Goal: Register for event/course

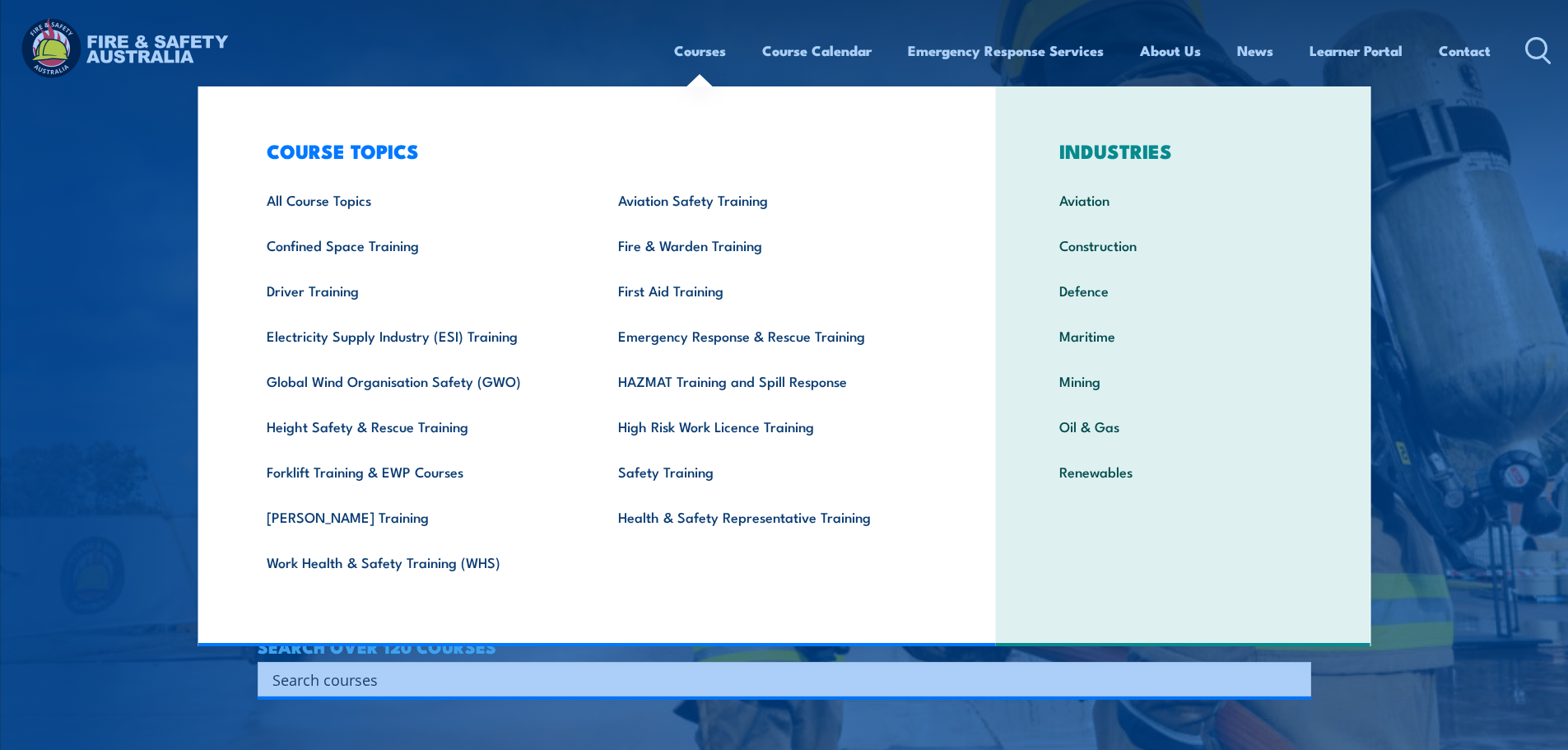
click at [717, 49] on link "Courses" at bounding box center [700, 50] width 52 height 44
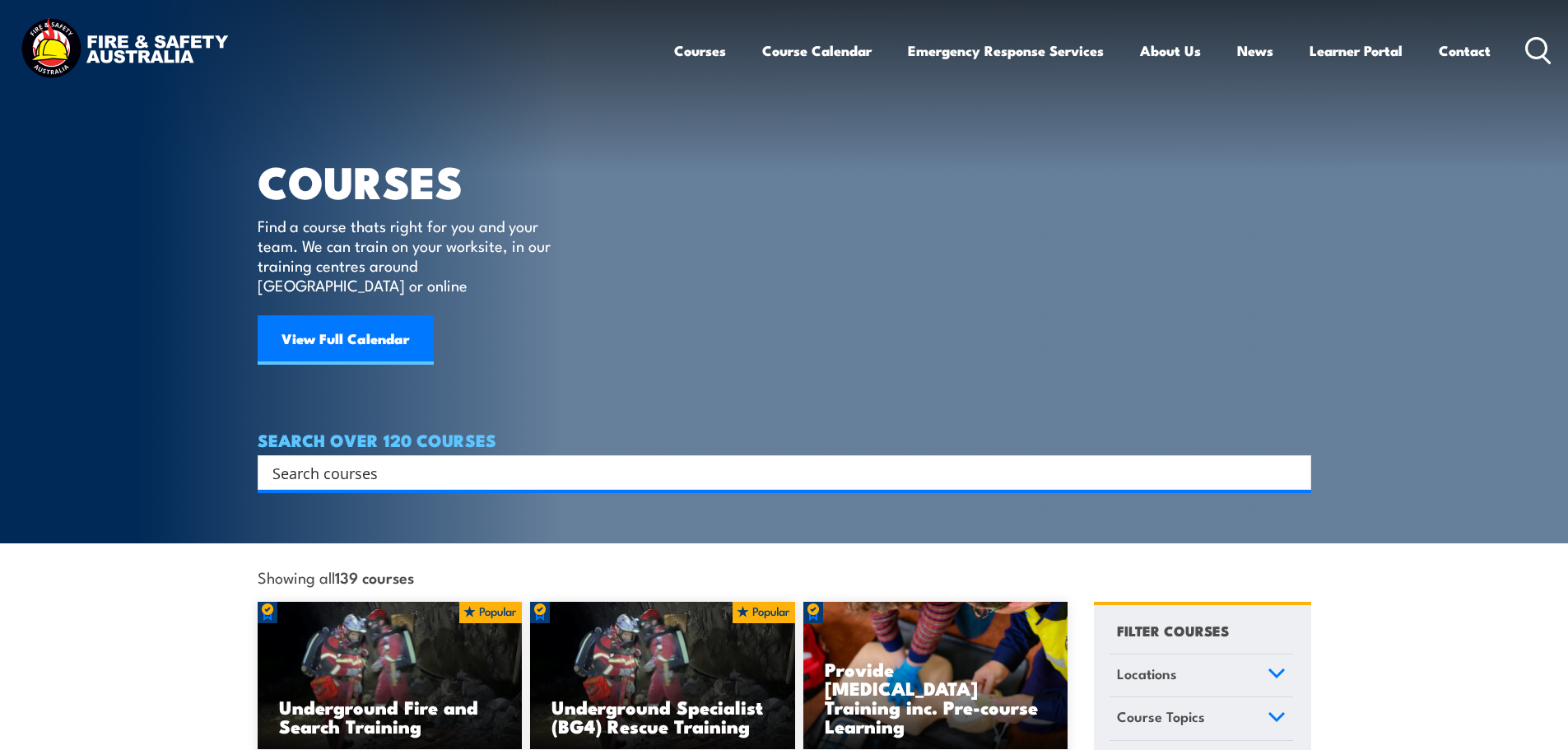
click at [700, 52] on link "Courses" at bounding box center [700, 50] width 52 height 44
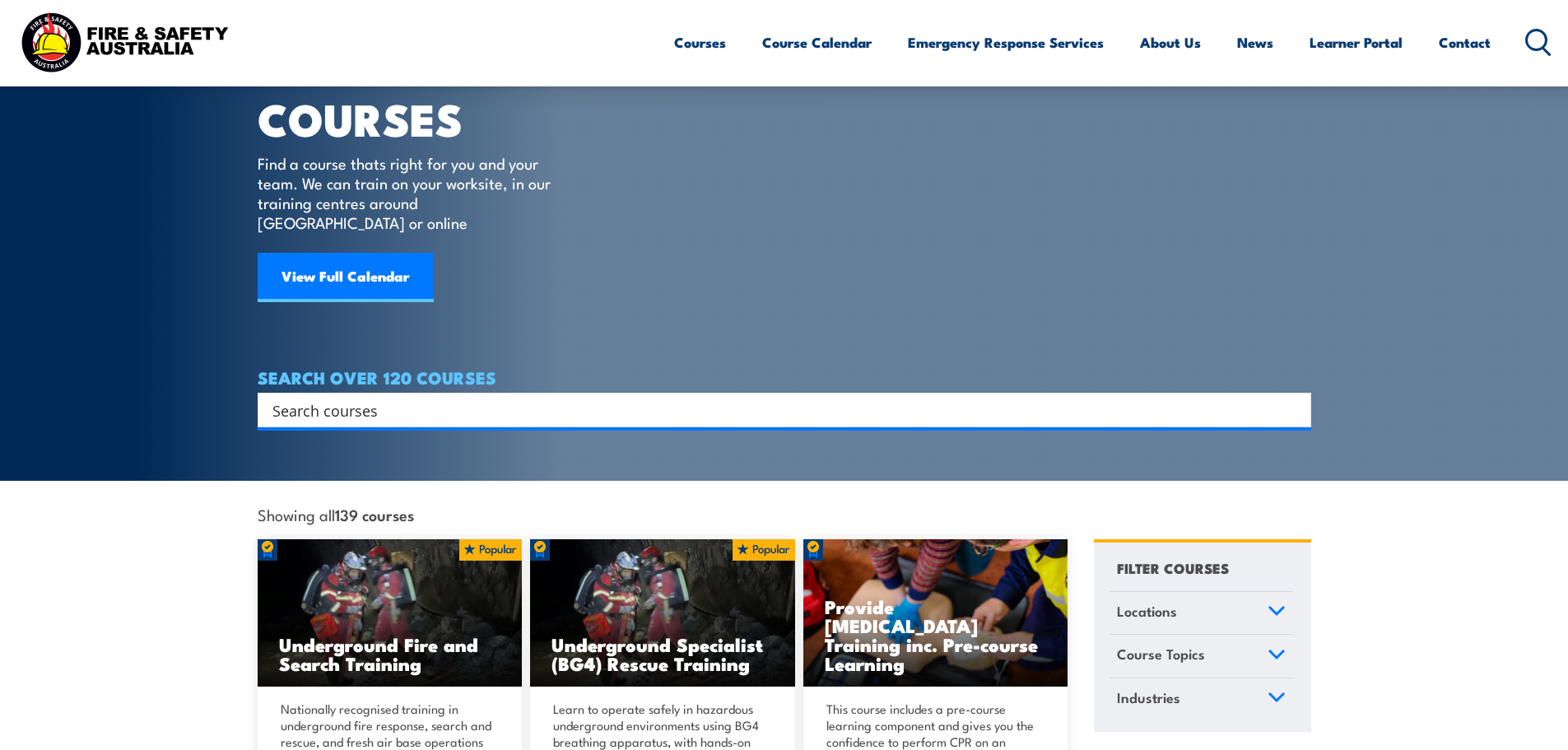
scroll to position [329, 0]
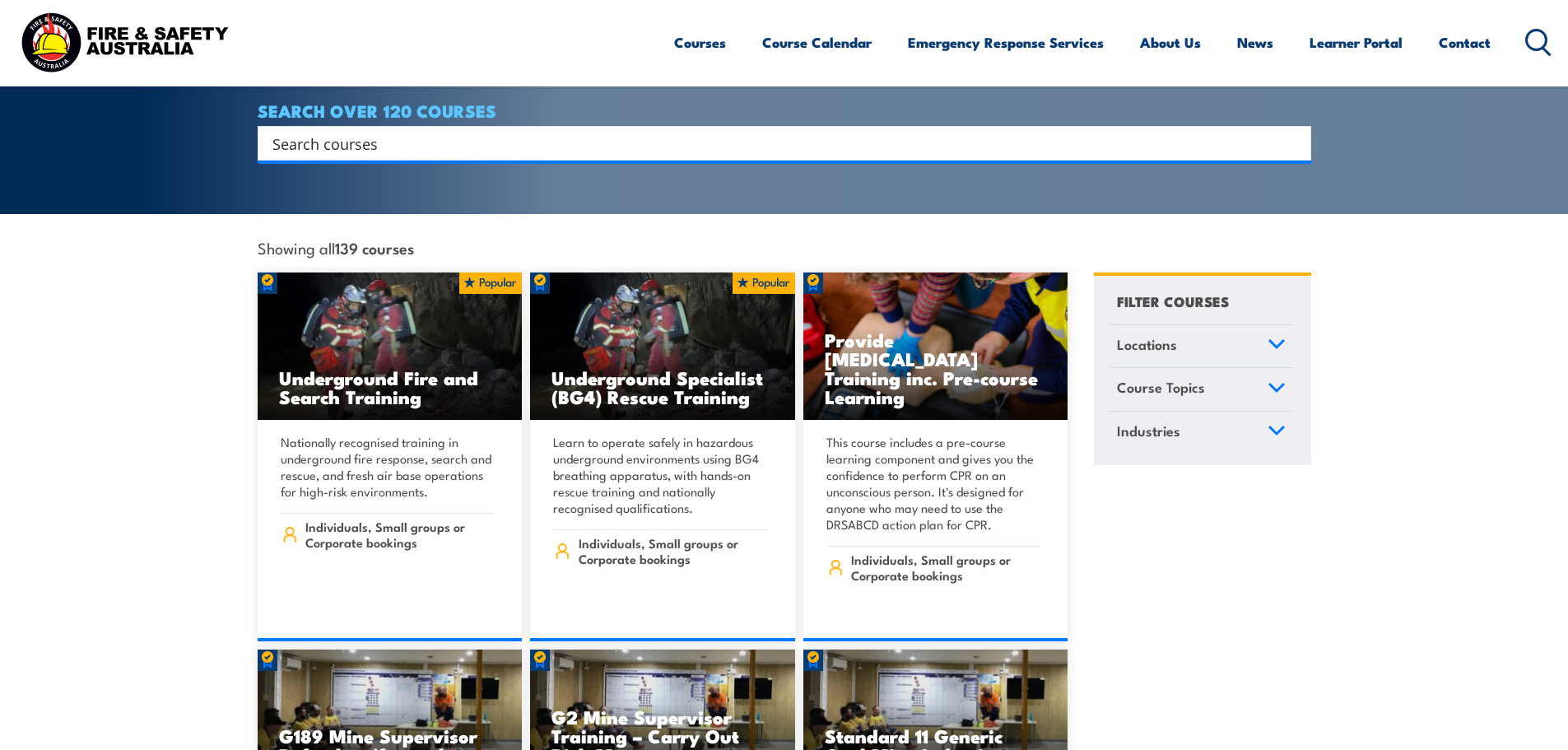
click at [1274, 382] on icon at bounding box center [1276, 388] width 18 height 12
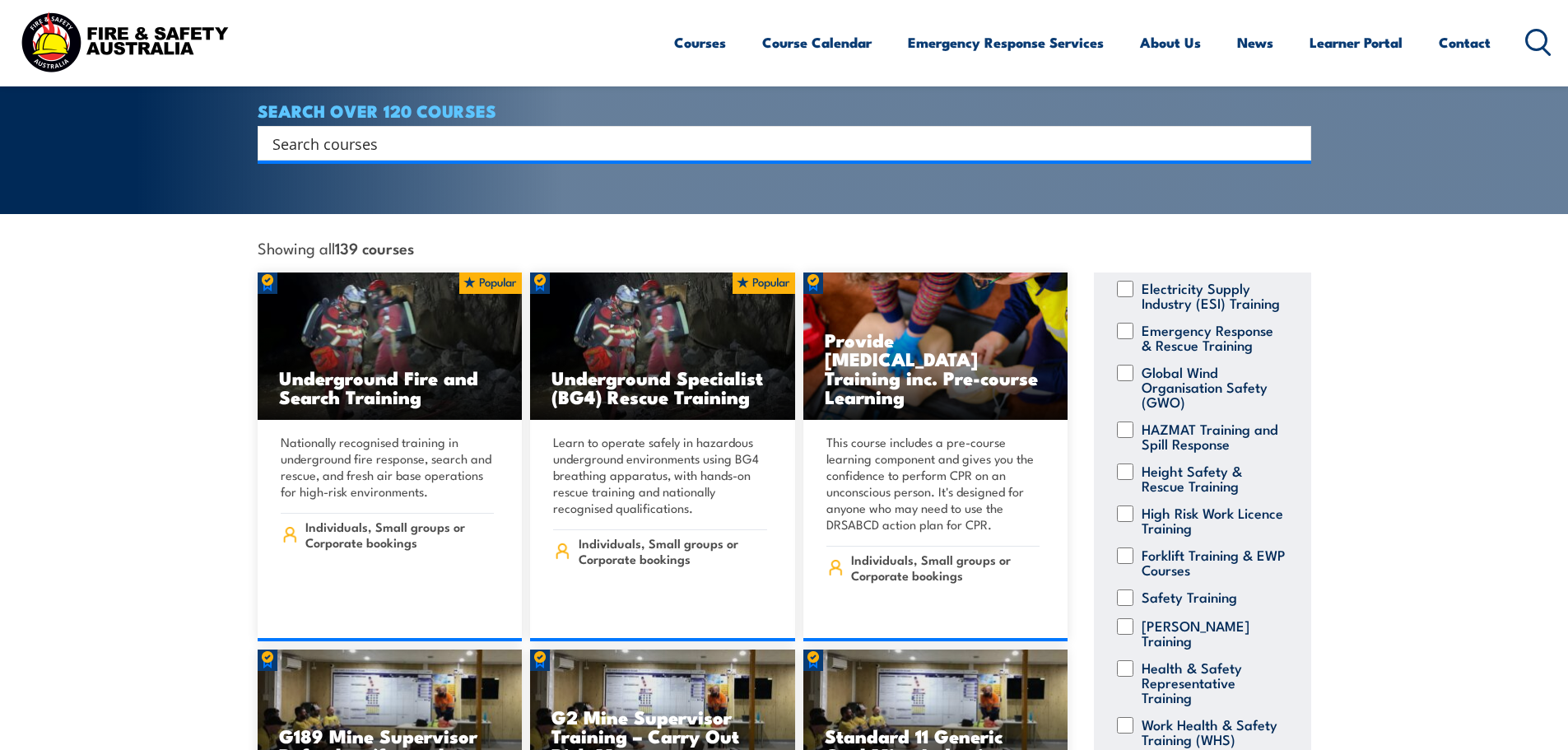
scroll to position [330, 0]
click at [1206, 589] on label "Safety Training" at bounding box center [1189, 597] width 96 height 16
click at [1133, 589] on input "Safety Training" at bounding box center [1125, 597] width 16 height 16
checkbox input "true"
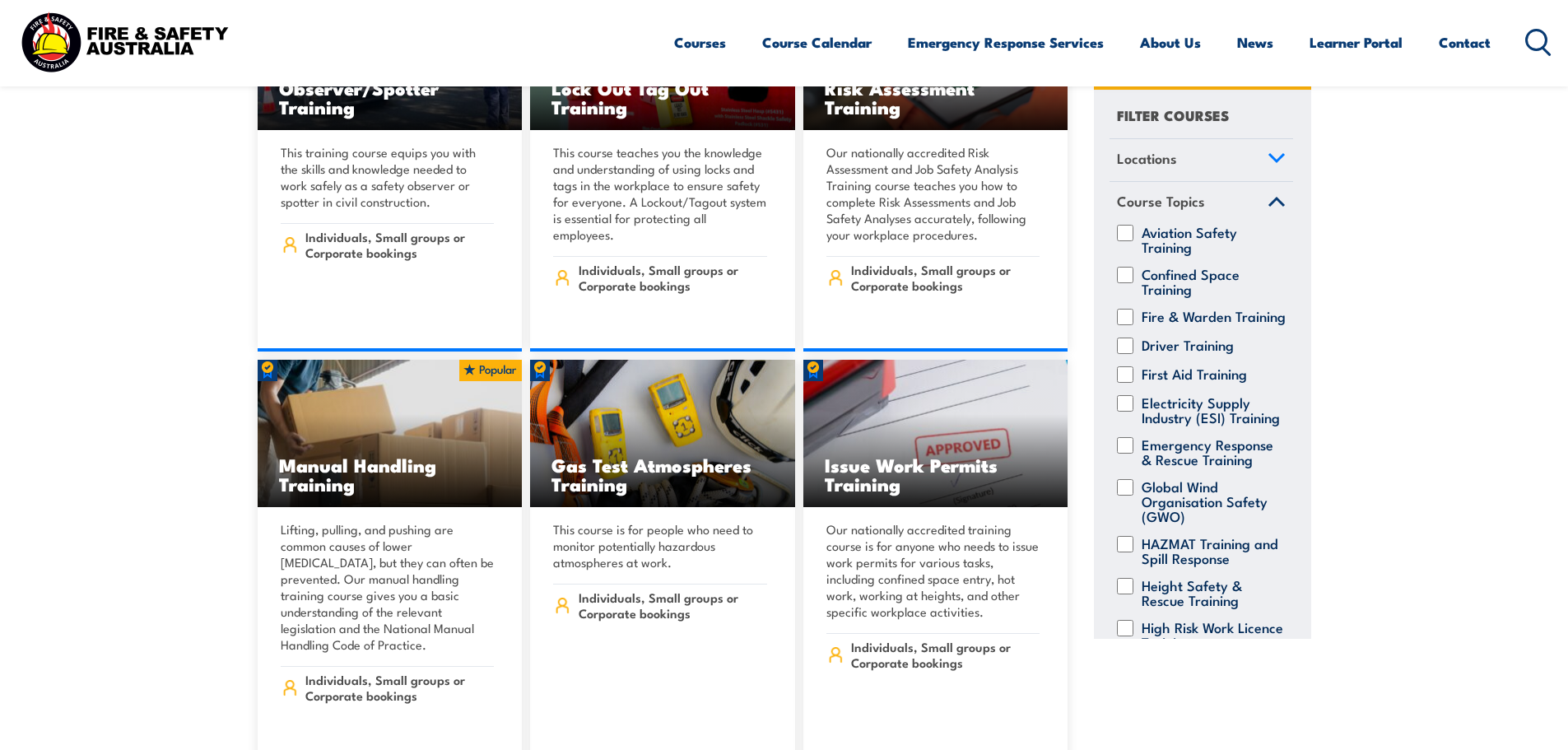
scroll to position [2304, 0]
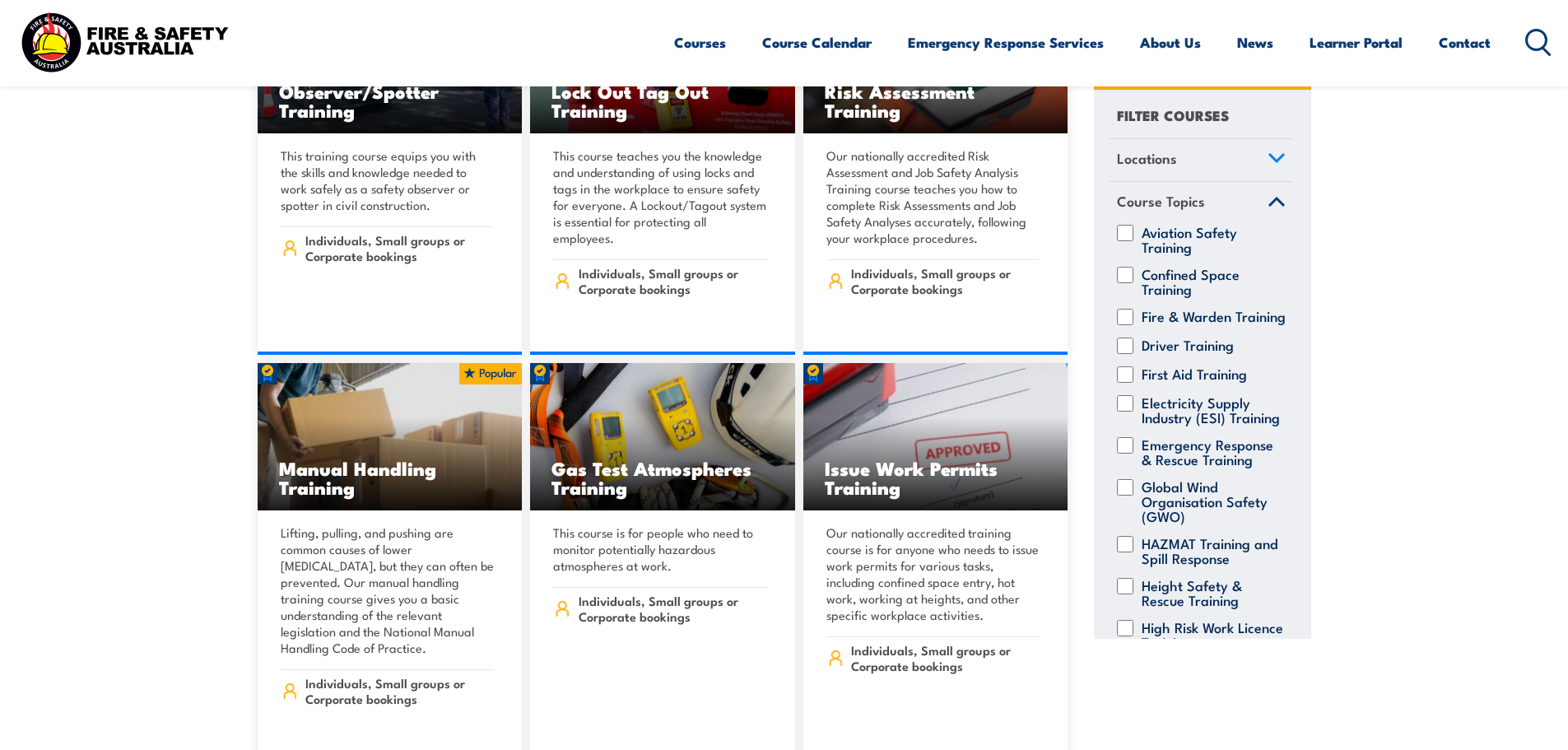
click at [1267, 157] on icon at bounding box center [1276, 158] width 18 height 12
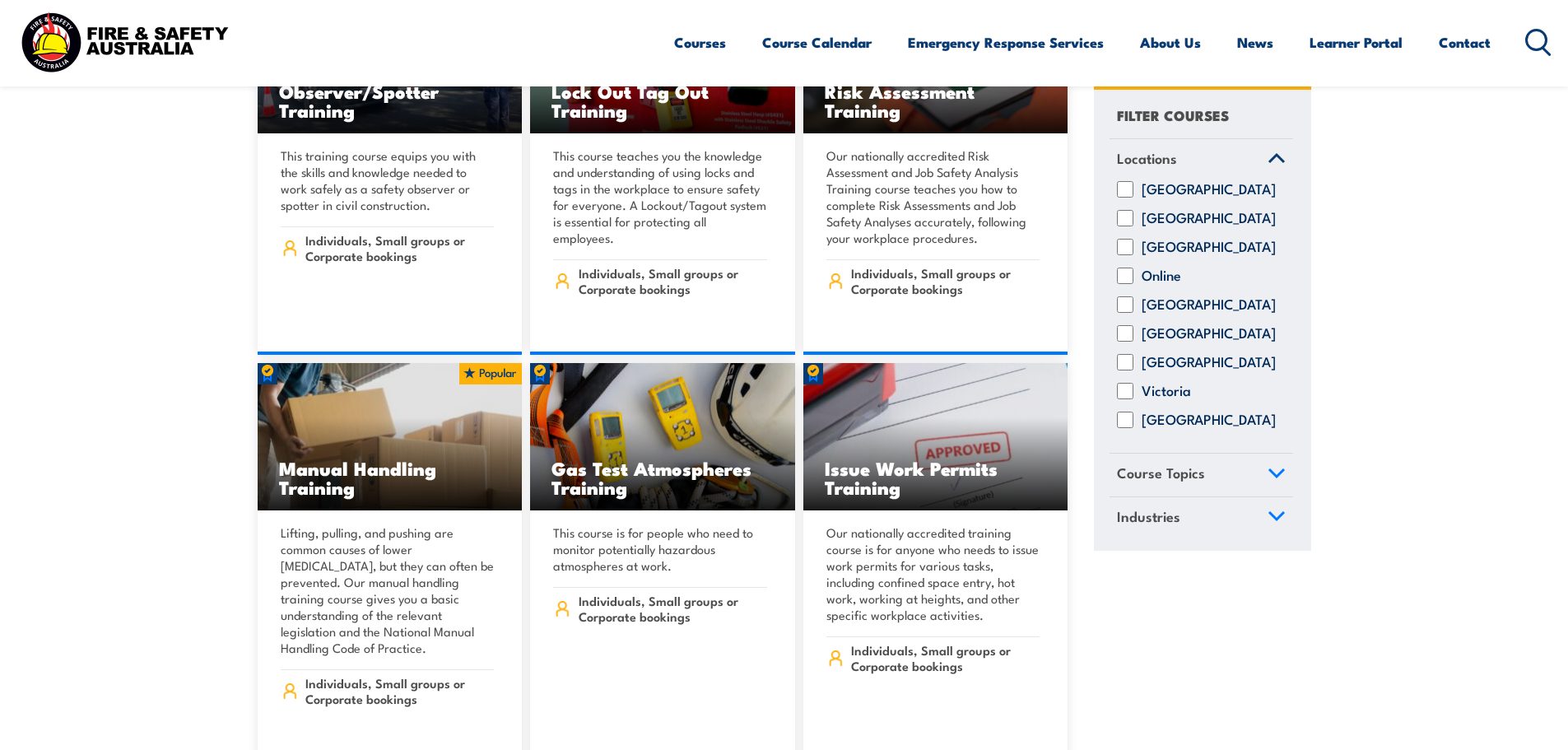
click at [1125, 314] on input "[GEOGRAPHIC_DATA]" at bounding box center [1125, 305] width 16 height 16
checkbox input "true"
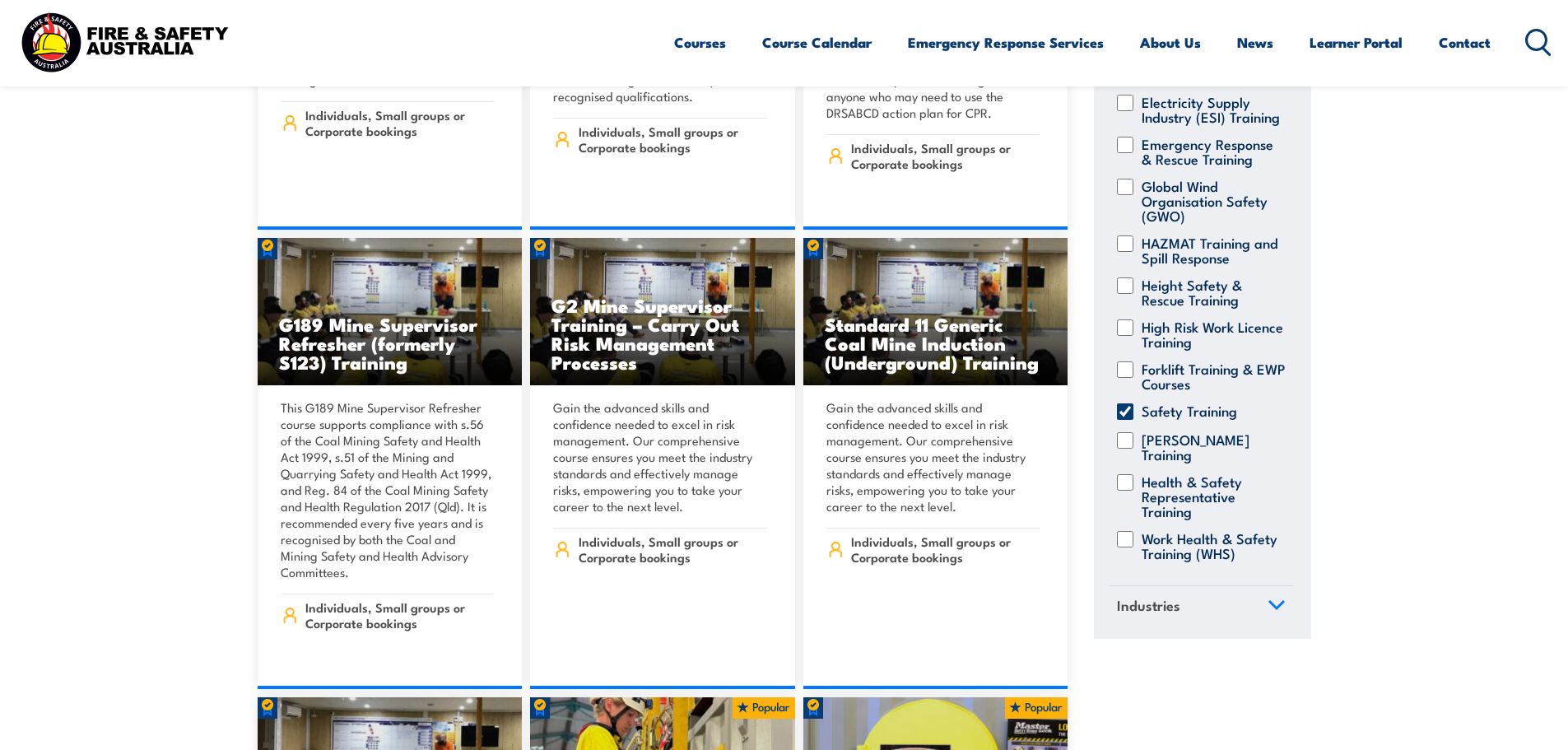
scroll to position [576, 0]
click at [1125, 420] on input "Safety Training" at bounding box center [1125, 411] width 16 height 16
checkbox input "false"
click at [1125, 547] on input "Work Health & Safety Training (WHS)" at bounding box center [1125, 538] width 16 height 16
checkbox input "true"
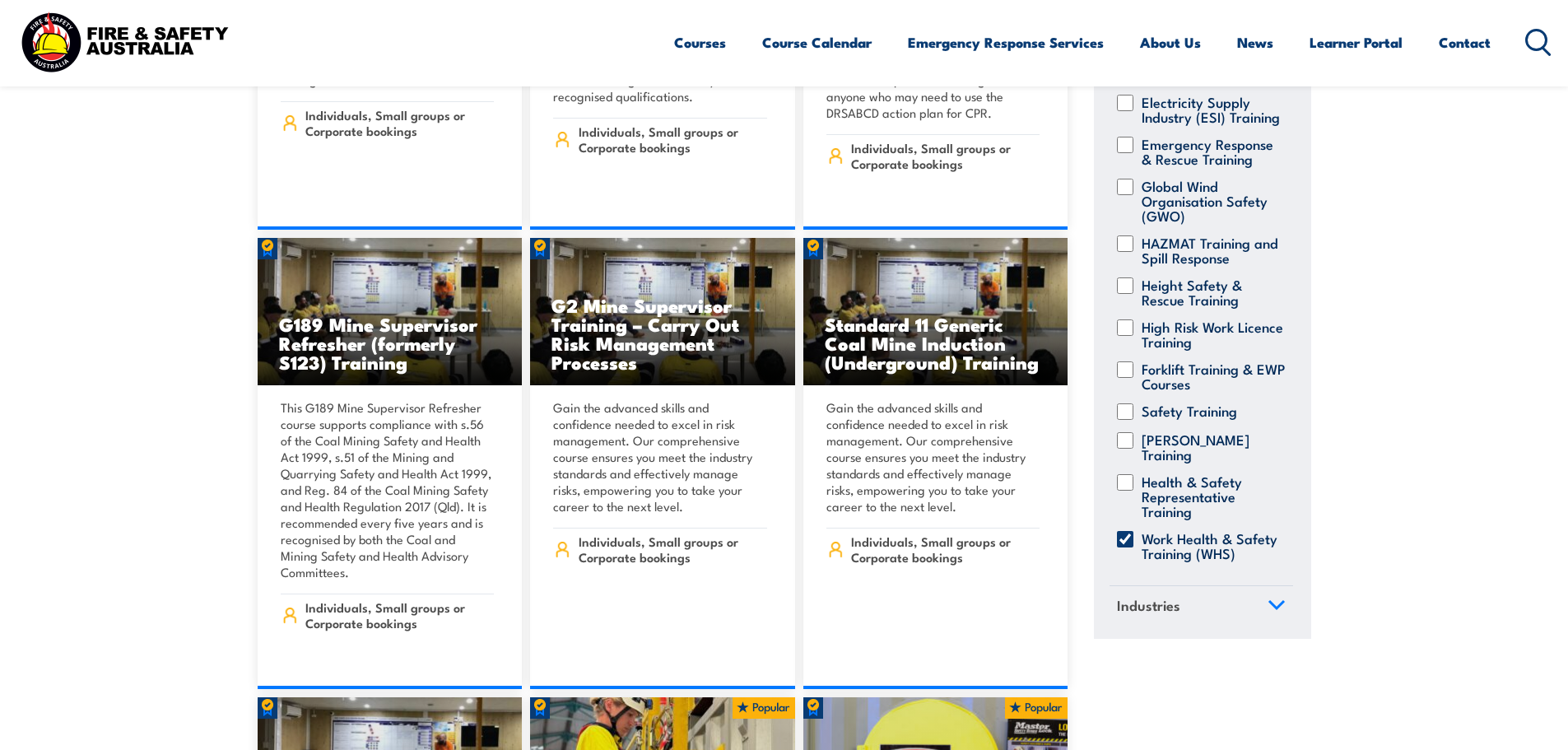
scroll to position [615, 0]
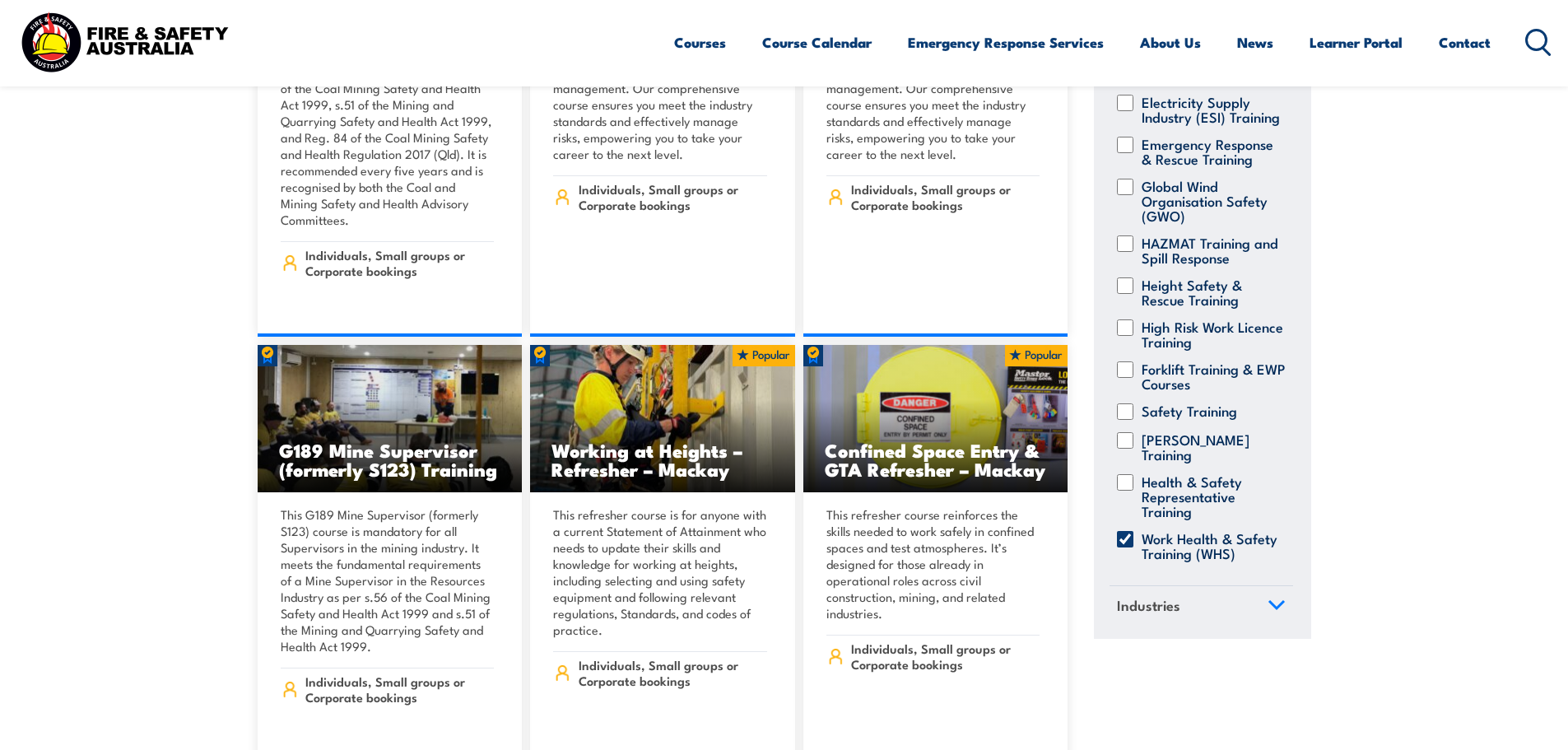
scroll to position [1398, 0]
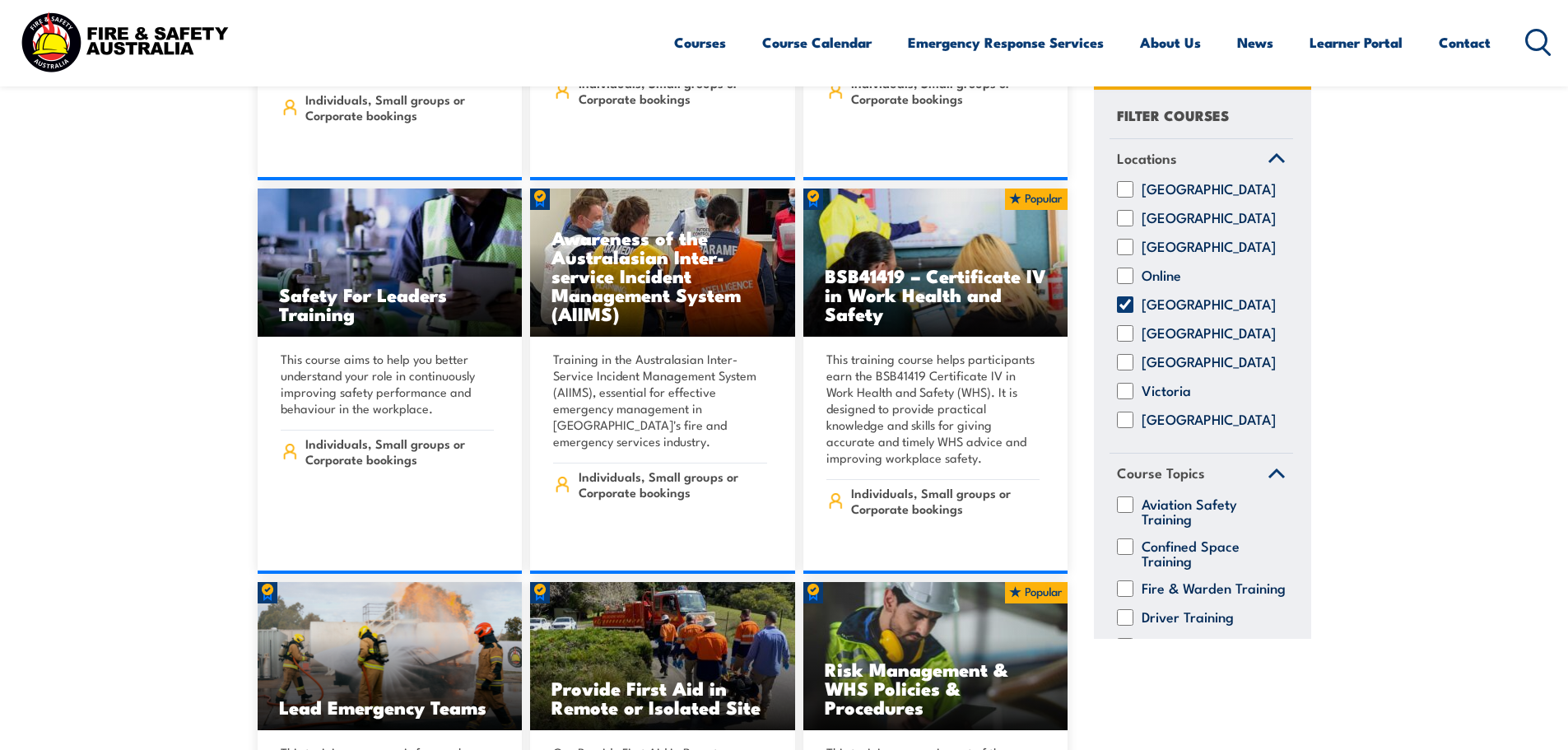
scroll to position [8805, 0]
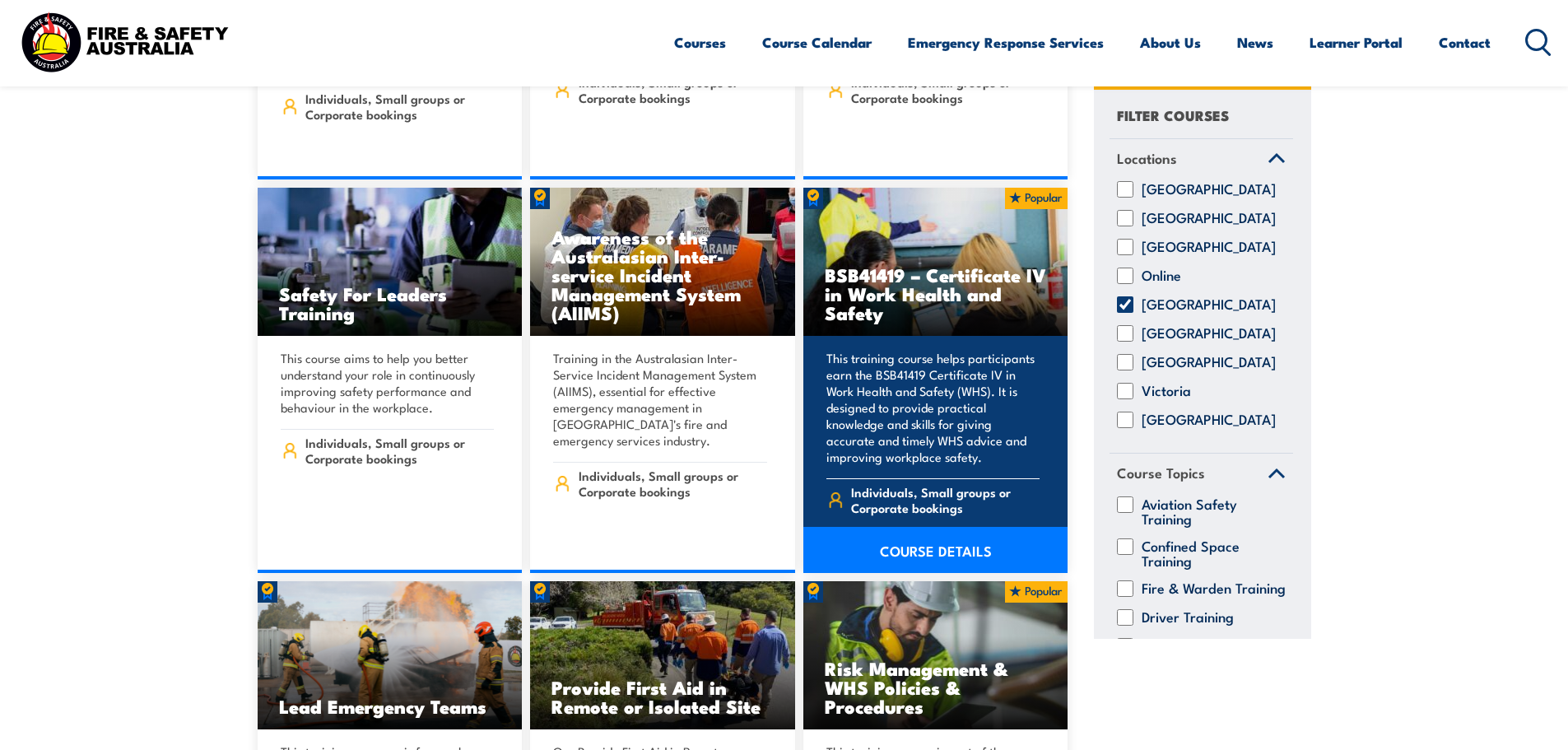
click at [955, 526] on link "COURSE DETAILS" at bounding box center [936, 550] width 265 height 46
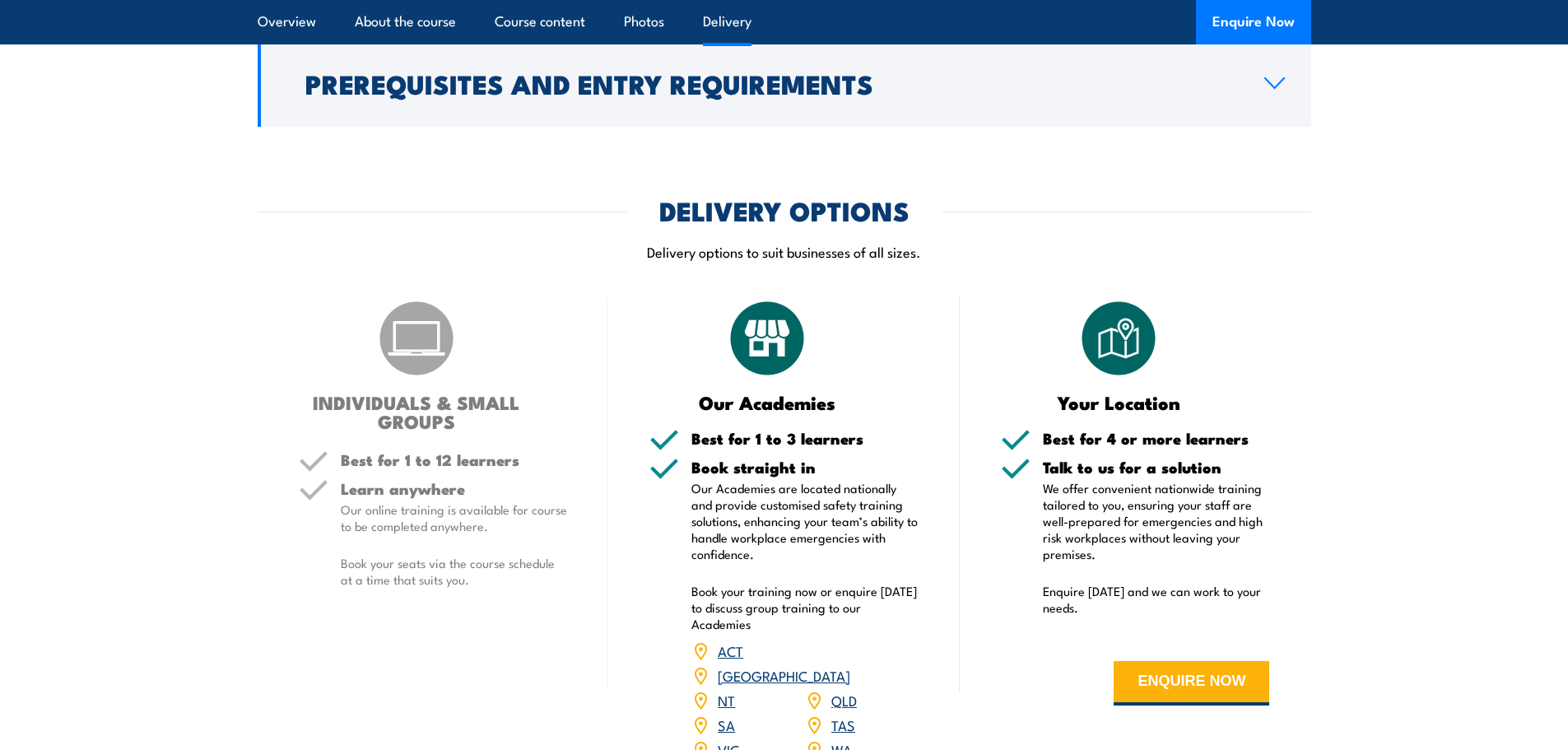
scroll to position [4525, 0]
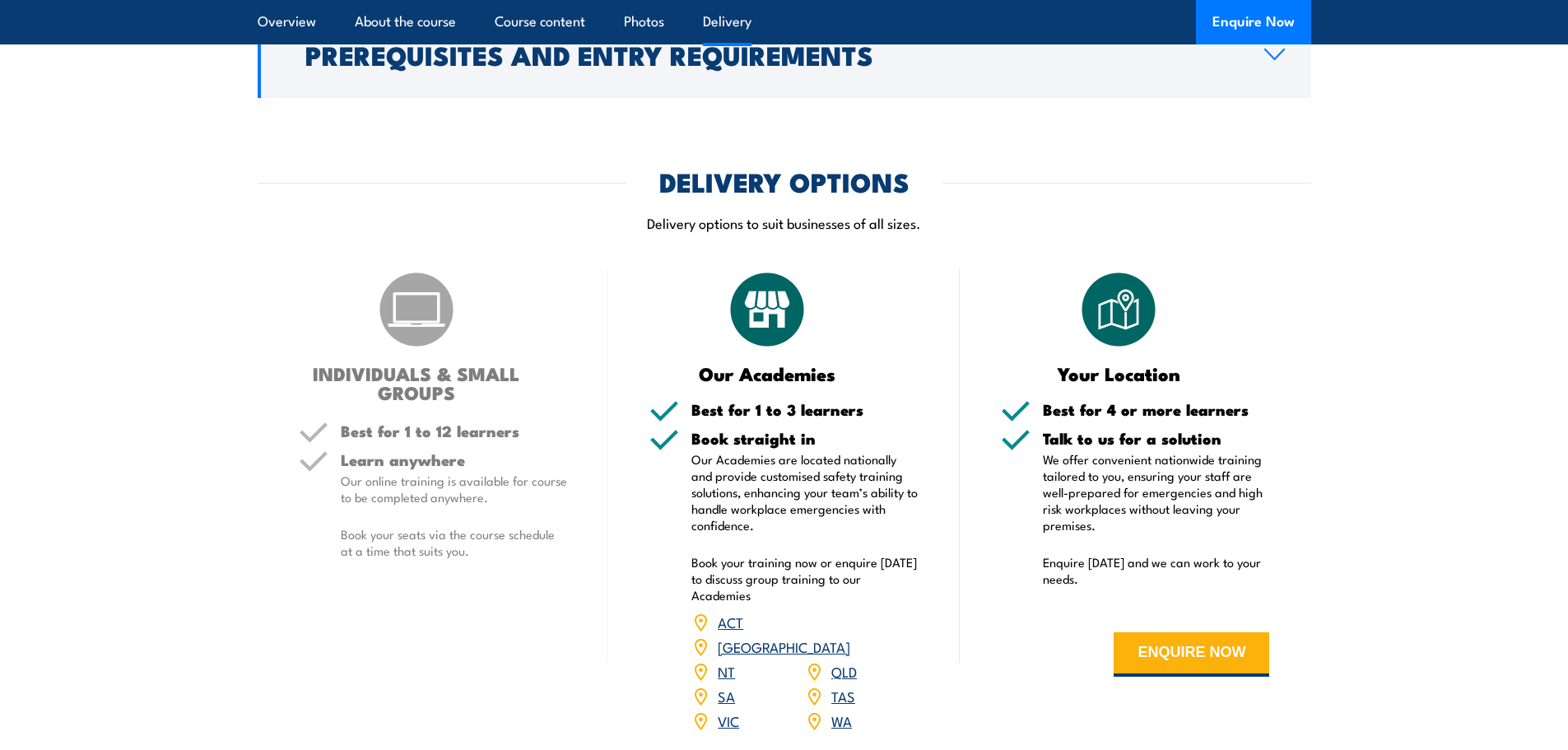
click at [444, 364] on h3 "INDIVIDUALS & SMALL GROUPS" at bounding box center [417, 382] width 236 height 38
click at [470, 475] on div "Learn anywhere Our online training is available for course to be completed anyw…" at bounding box center [454, 519] width 227 height 135
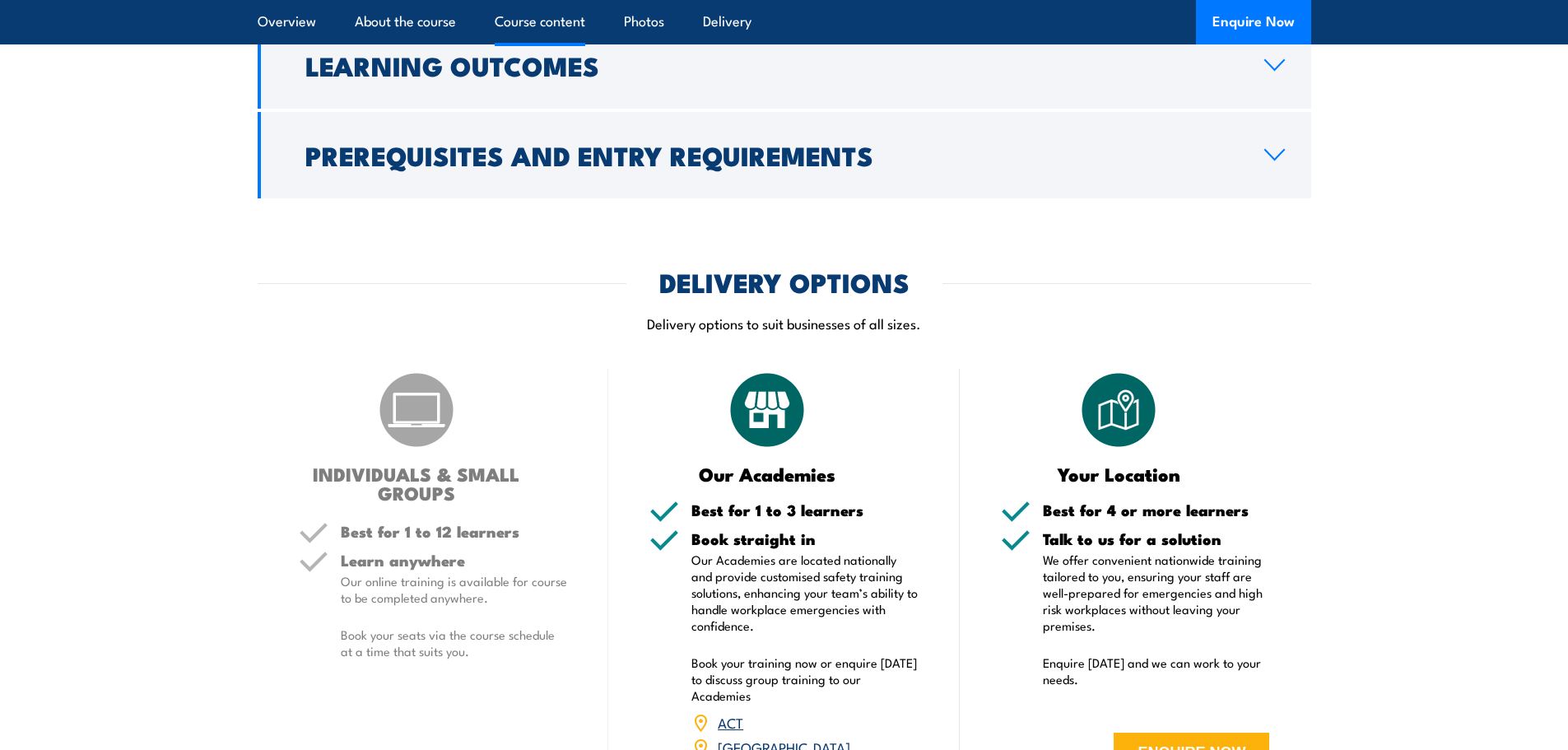
scroll to position [4278, 0]
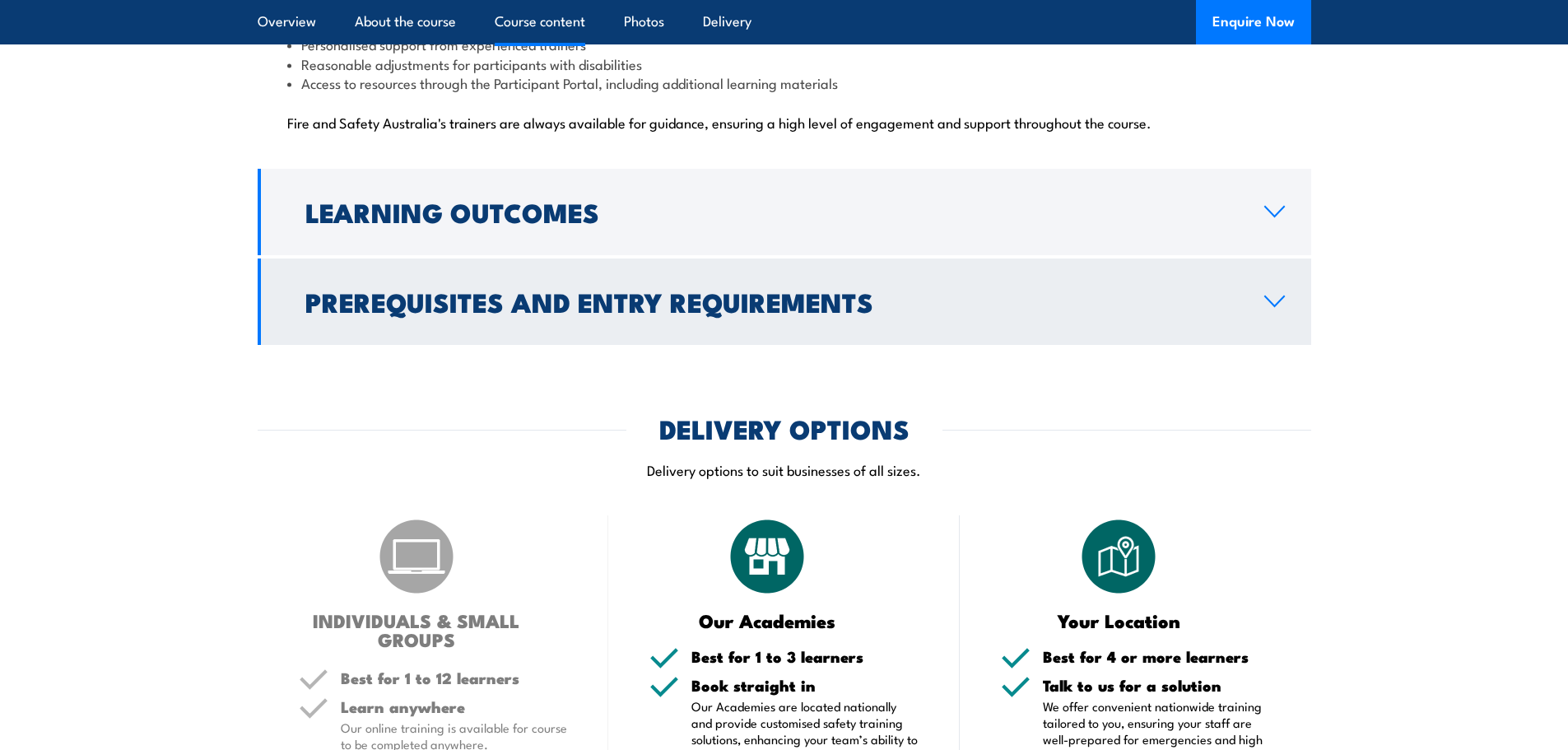
click at [1273, 294] on icon at bounding box center [1274, 301] width 22 height 14
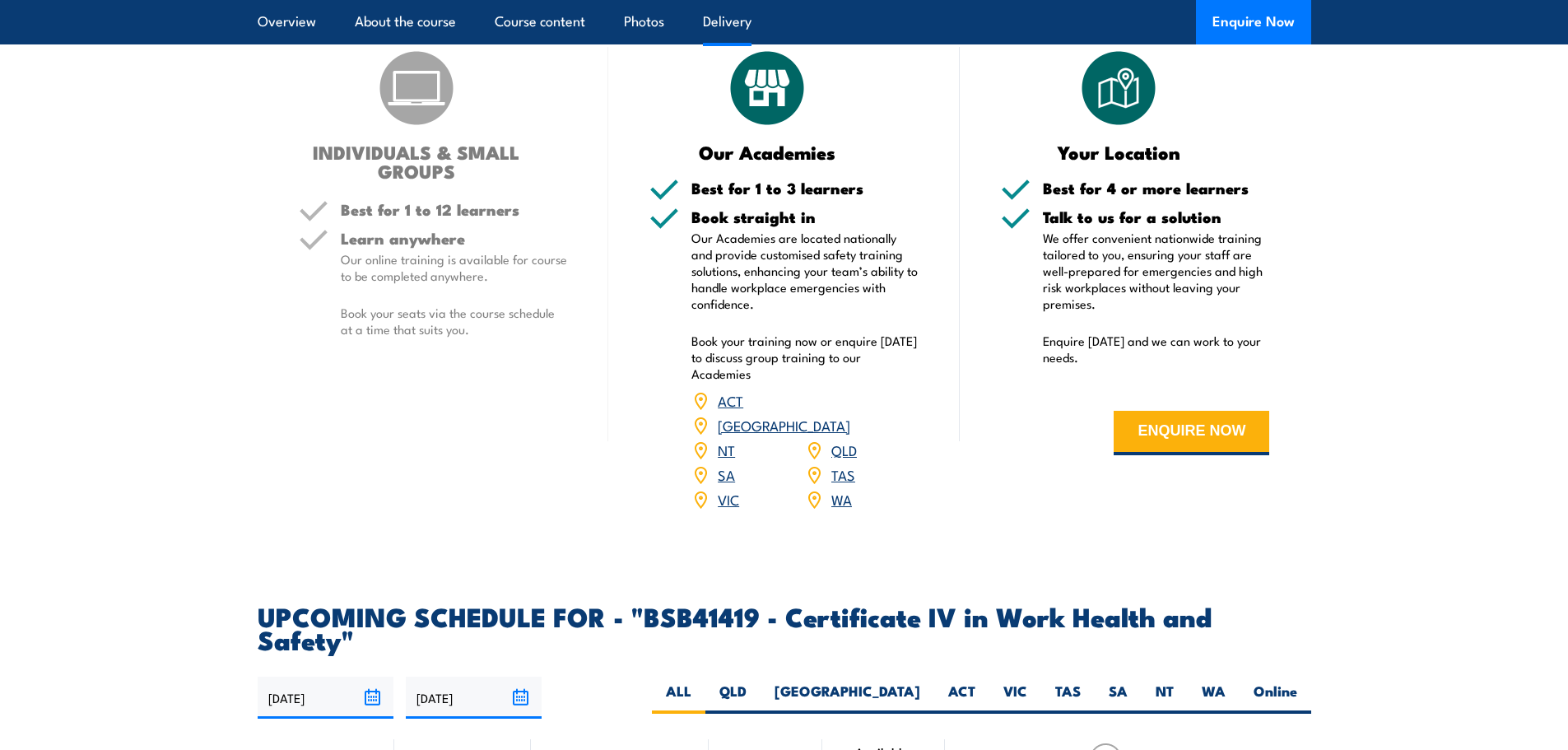
scroll to position [2162, 0]
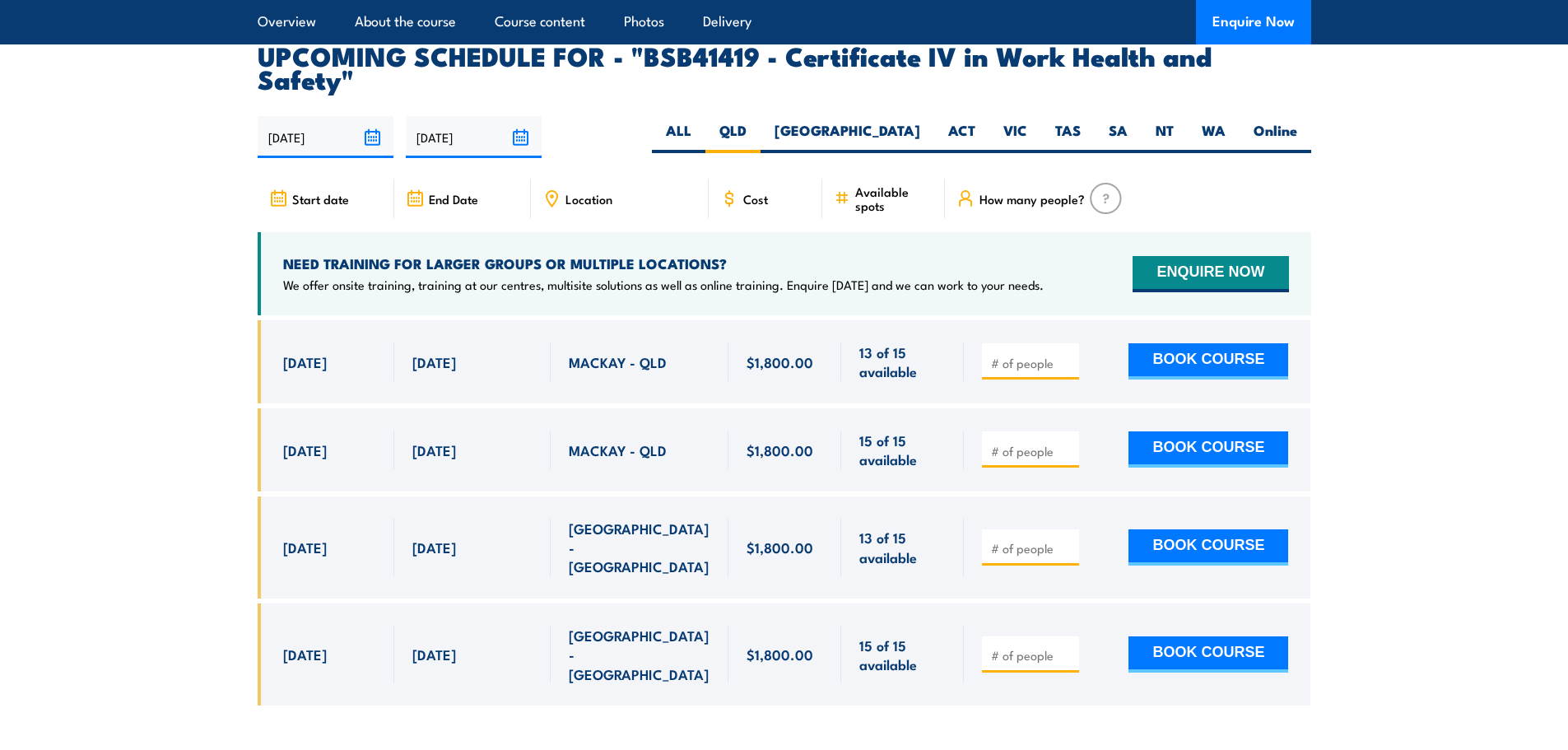
scroll to position [5288, 0]
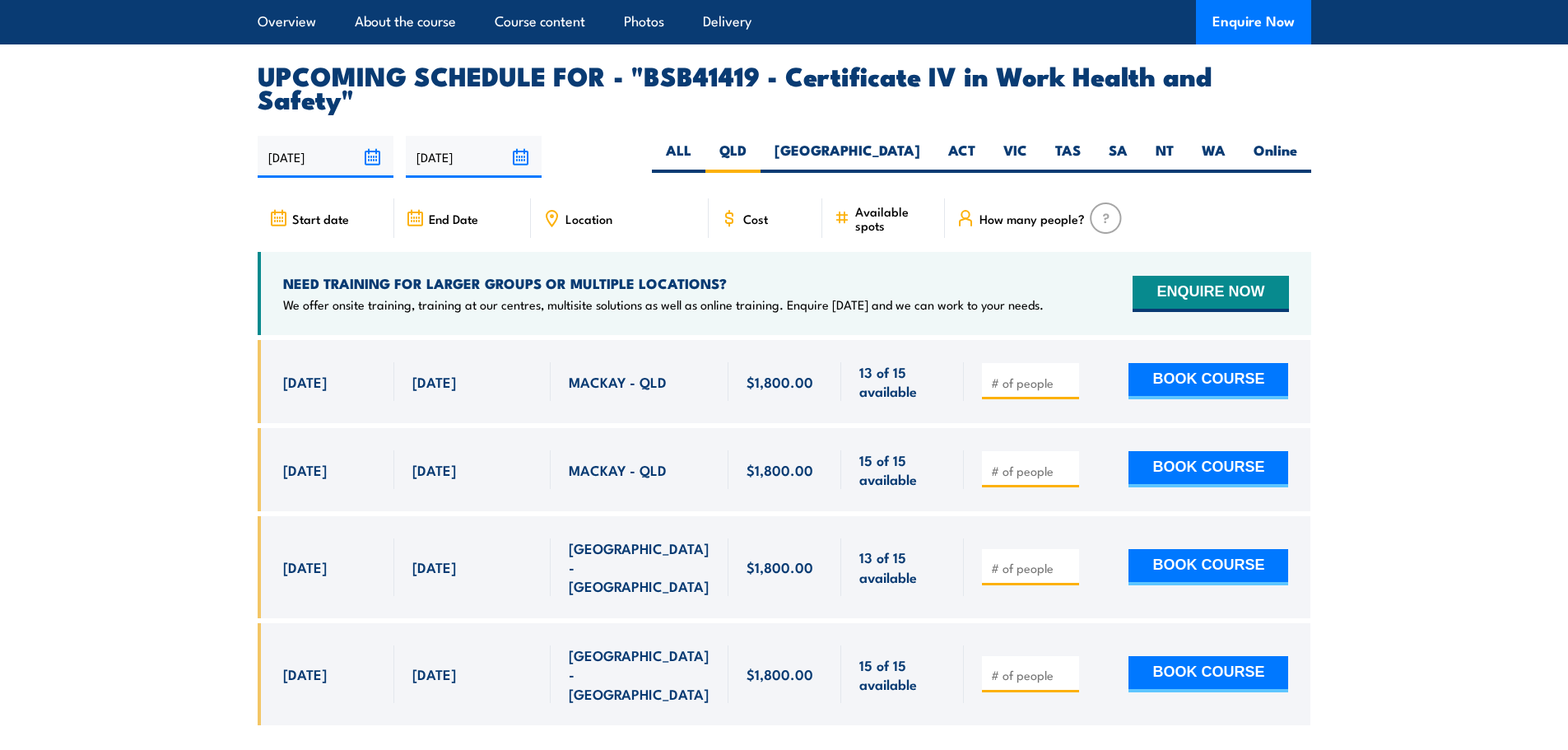
click at [596, 212] on span "Location" at bounding box center [588, 219] width 46 height 14
click at [553, 209] on icon at bounding box center [551, 218] width 18 height 18
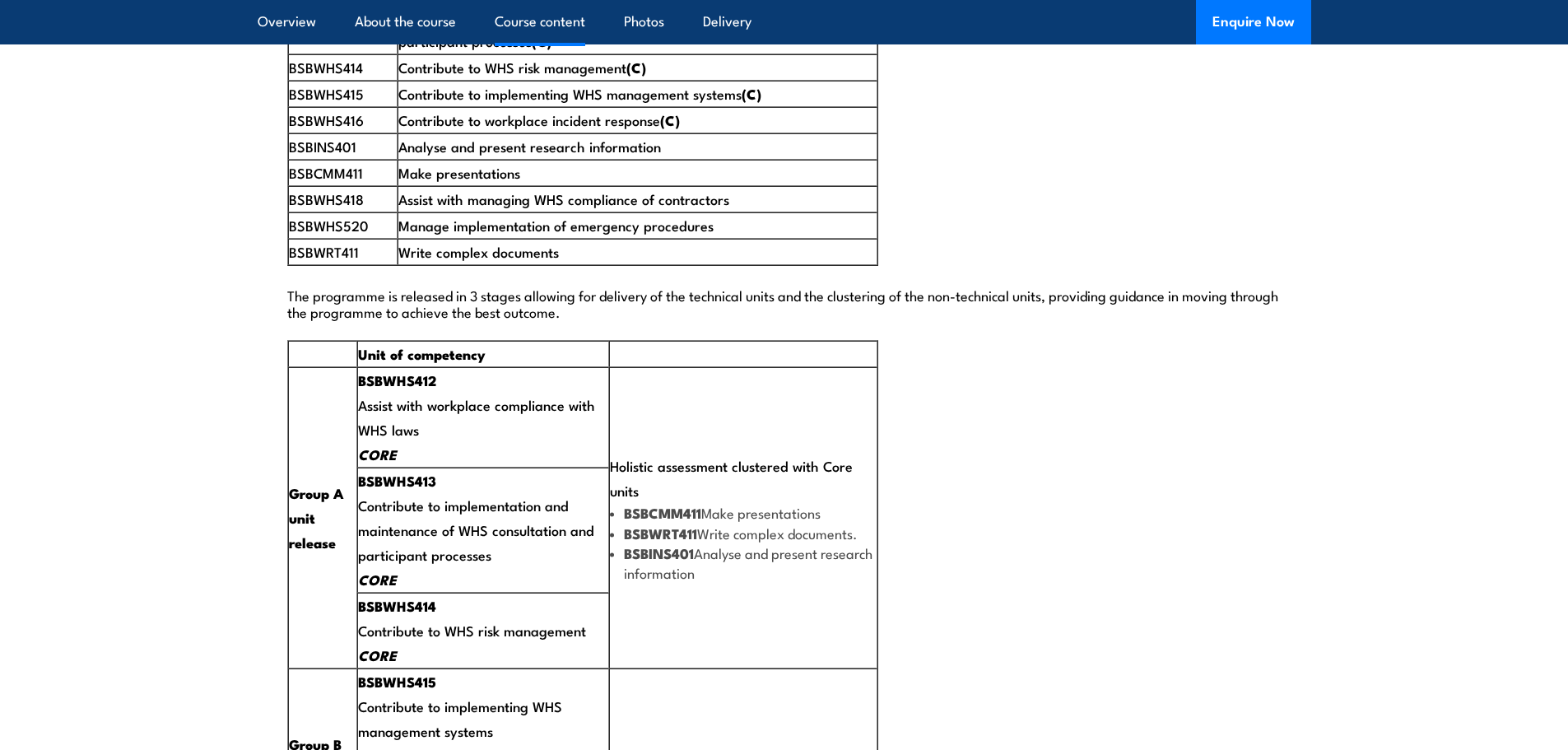
scroll to position [2984, 0]
